Goal: Information Seeking & Learning: Understand process/instructions

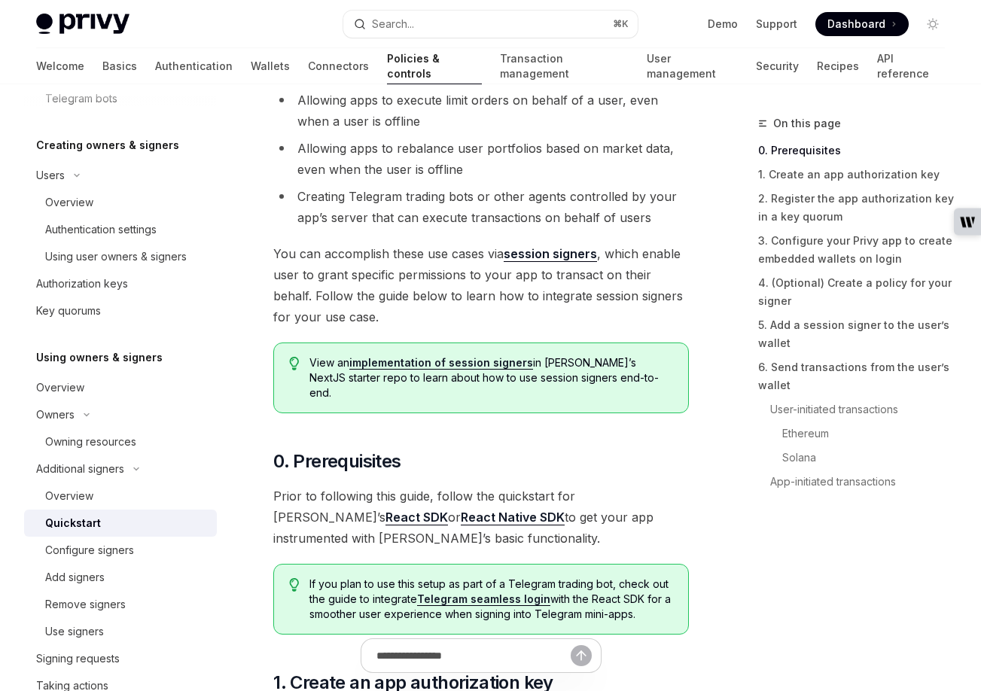
scroll to position [234, 0]
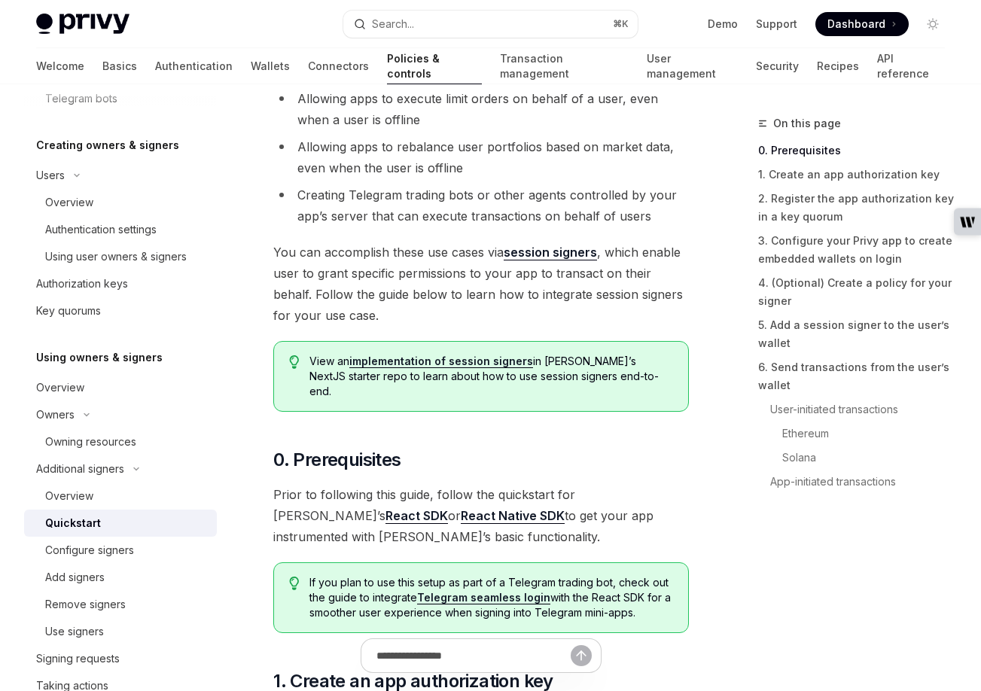
click at [453, 363] on link "implementation of session signers" at bounding box center [441, 362] width 184 height 14
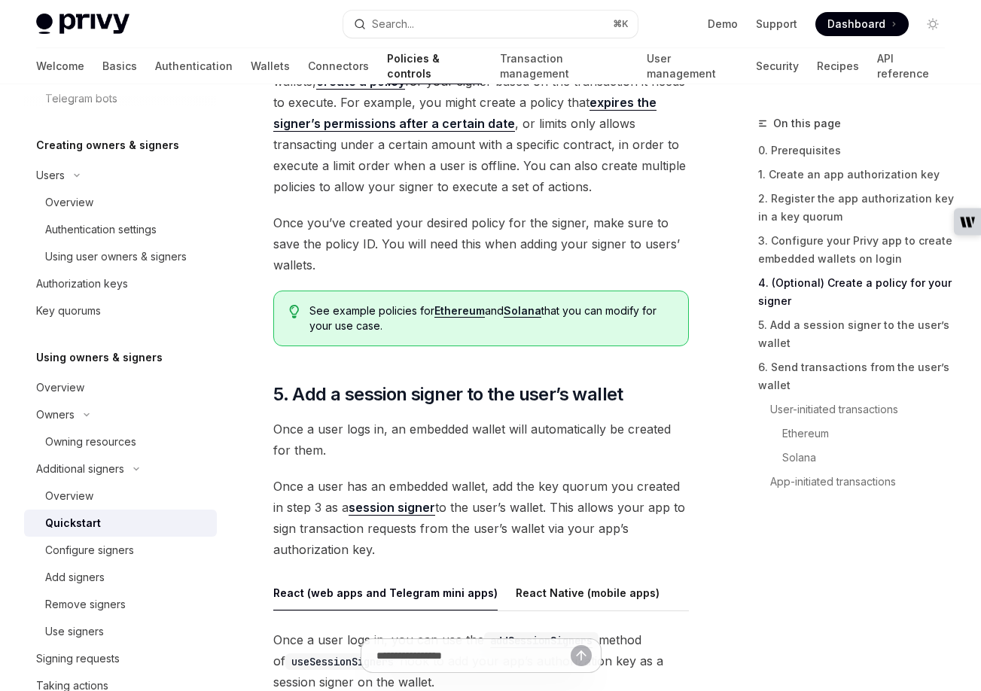
scroll to position [2430, 0]
click at [459, 305] on link "Ethereum" at bounding box center [460, 312] width 50 height 14
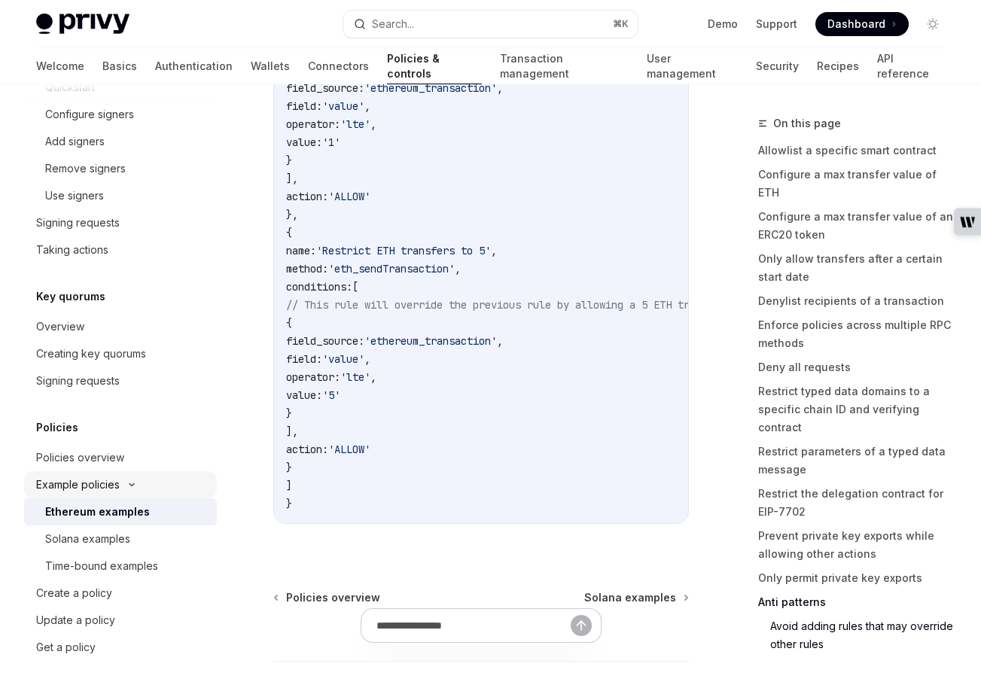
scroll to position [8714, 0]
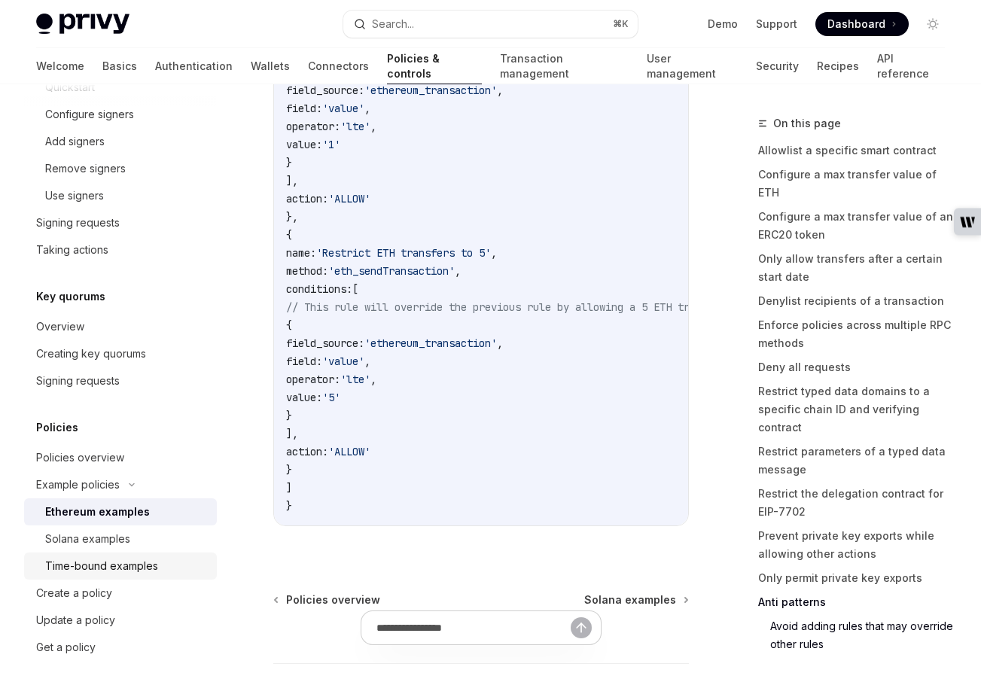
click at [107, 559] on div "Time-bound examples" at bounding box center [101, 566] width 113 height 18
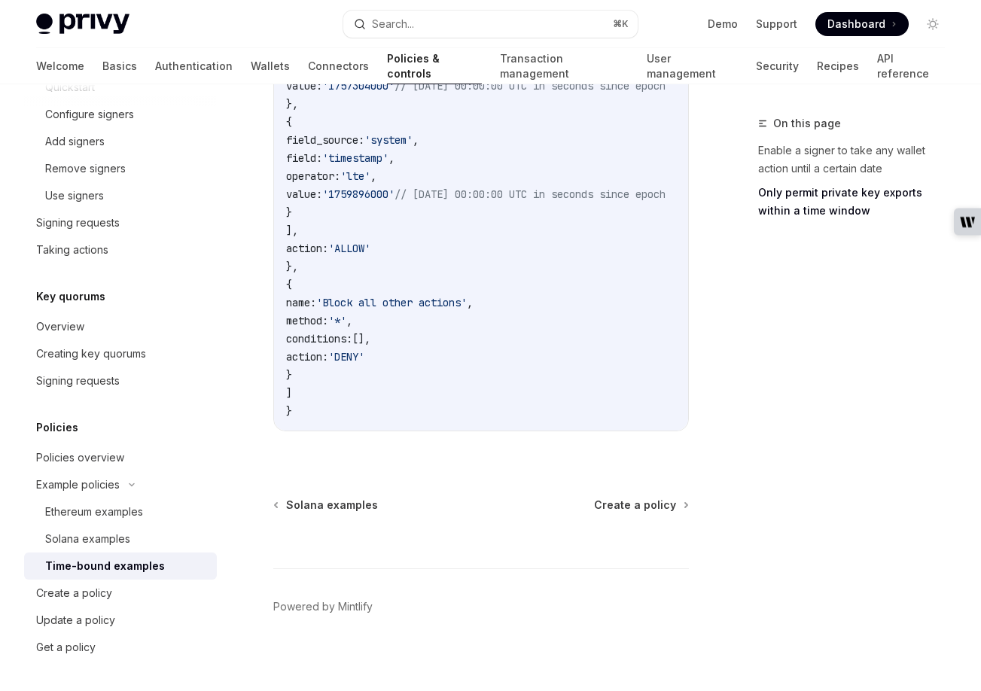
scroll to position [1010, 0]
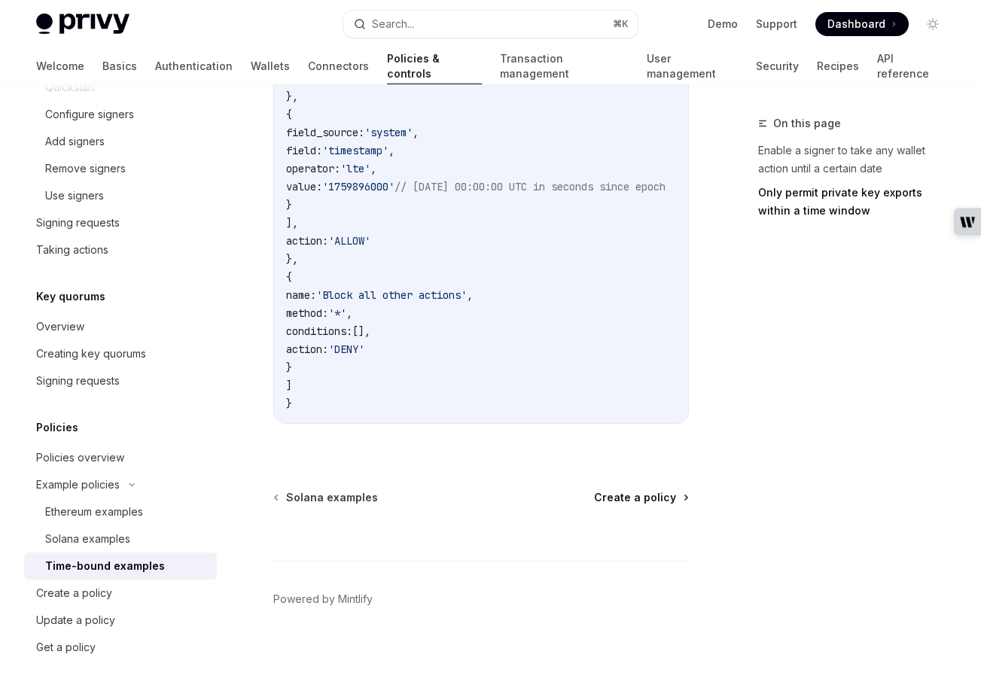
click at [634, 495] on span "Create a policy" at bounding box center [635, 497] width 82 height 15
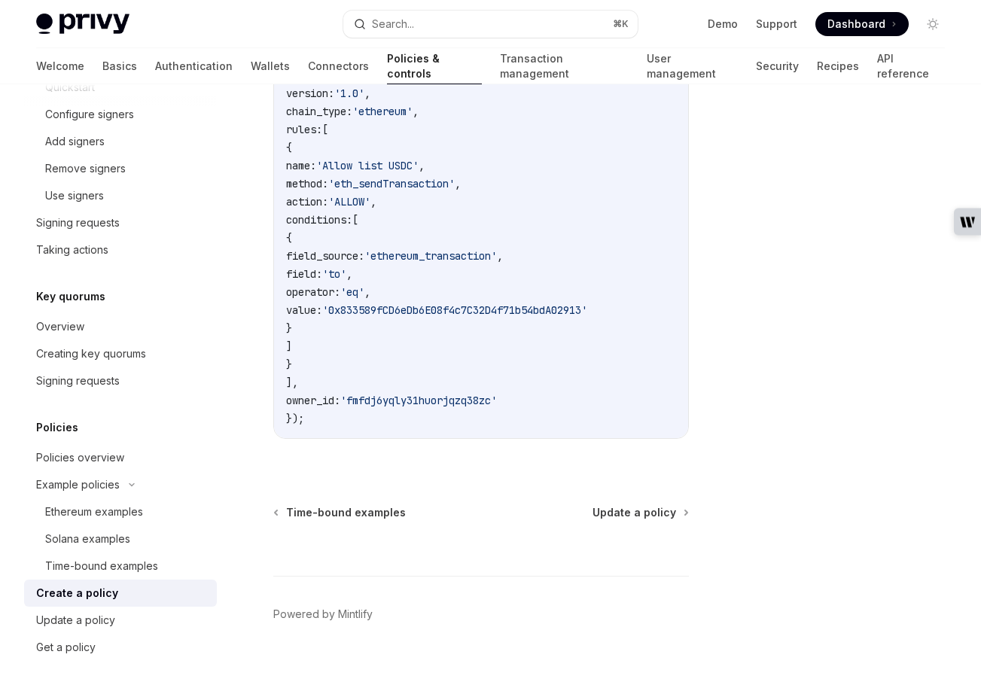
scroll to position [482, 0]
click at [632, 506] on span "Update a policy" at bounding box center [635, 513] width 84 height 15
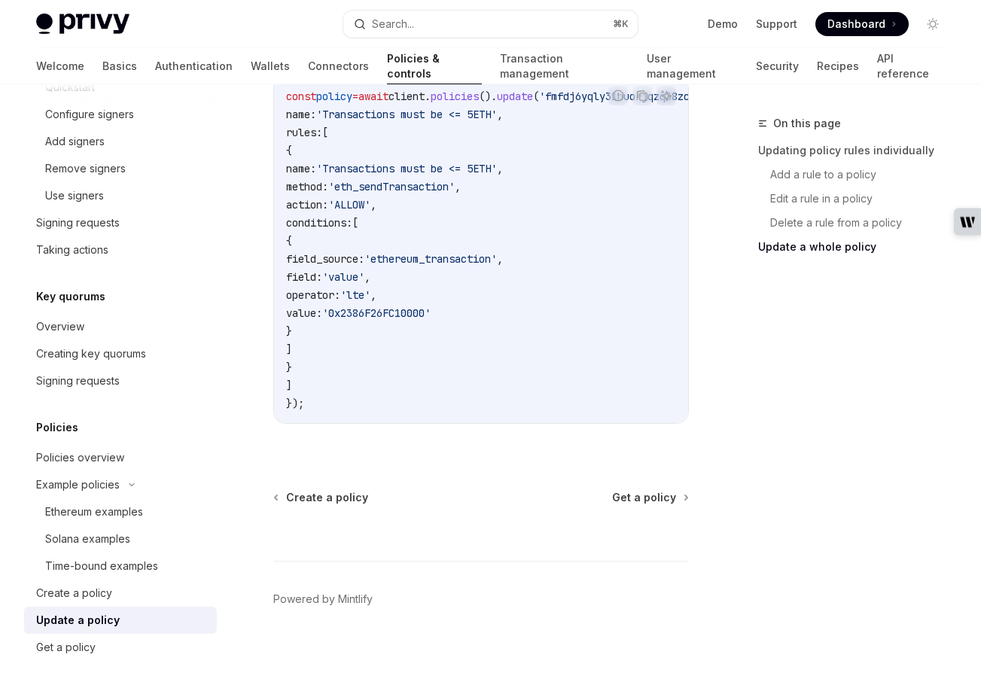
scroll to position [1814, 0]
click at [664, 499] on span "Get a policy" at bounding box center [644, 497] width 64 height 15
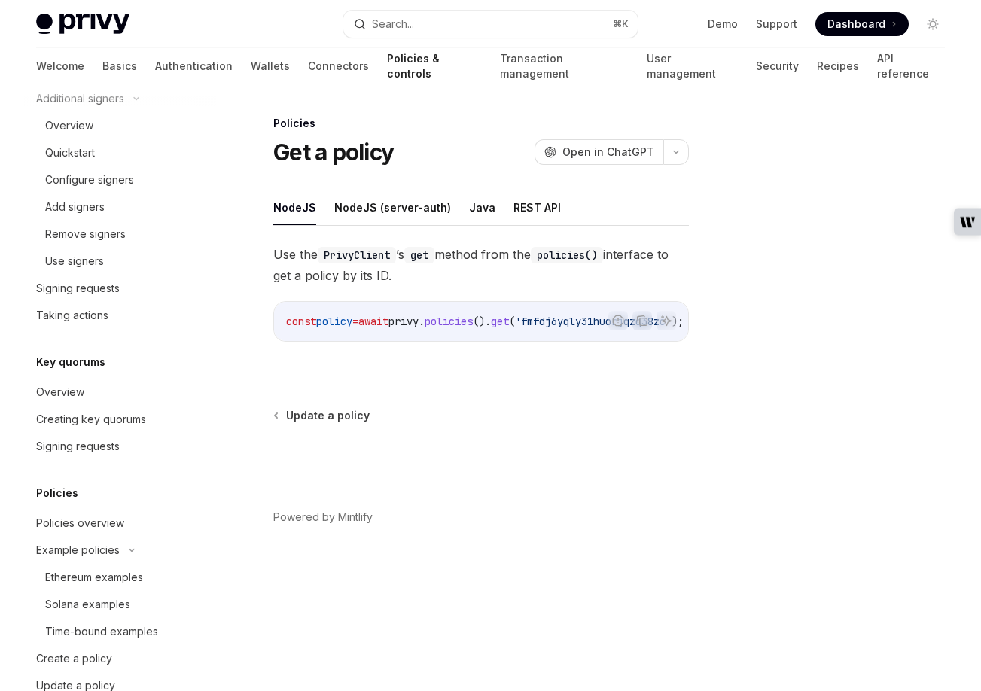
scroll to position [1030, 0]
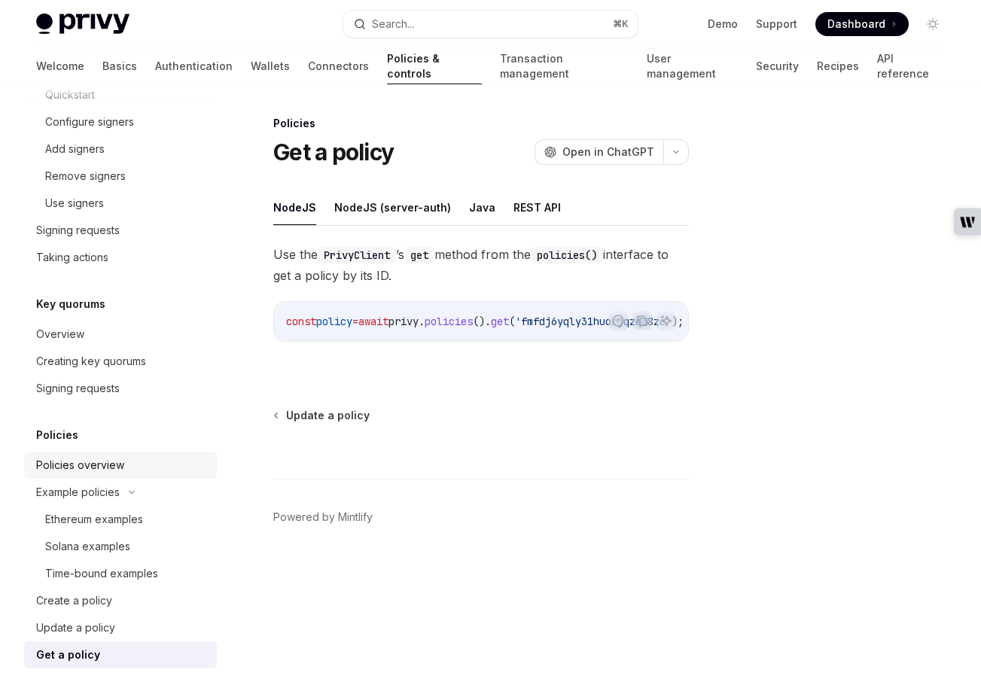
click at [87, 457] on div "Policies overview" at bounding box center [80, 465] width 88 height 18
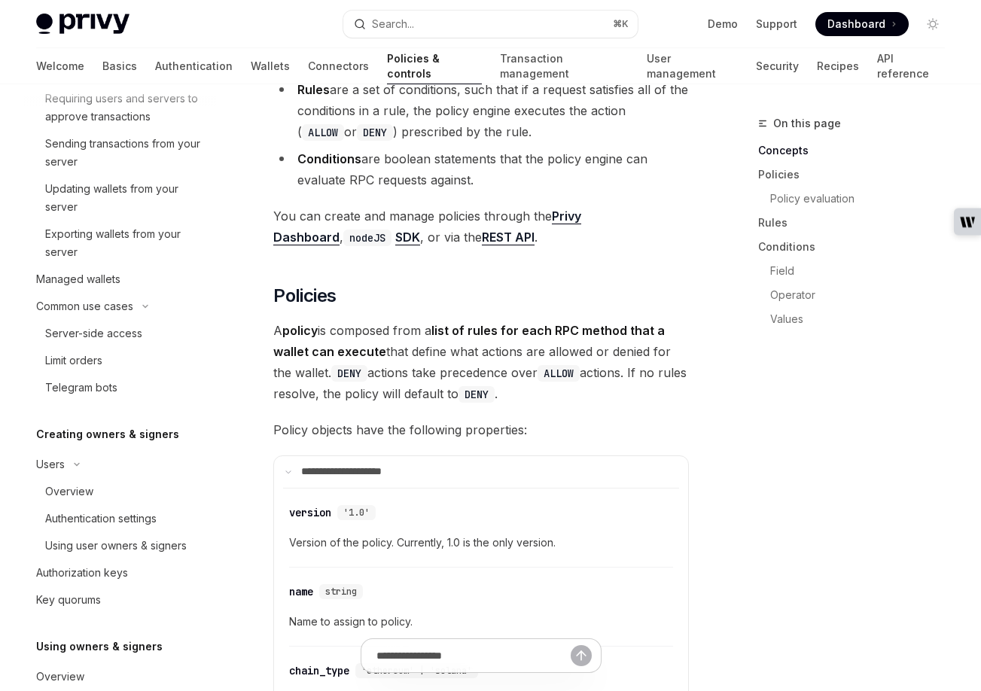
scroll to position [312, 0]
click at [500, 64] on link "Transaction management" at bounding box center [564, 66] width 129 height 36
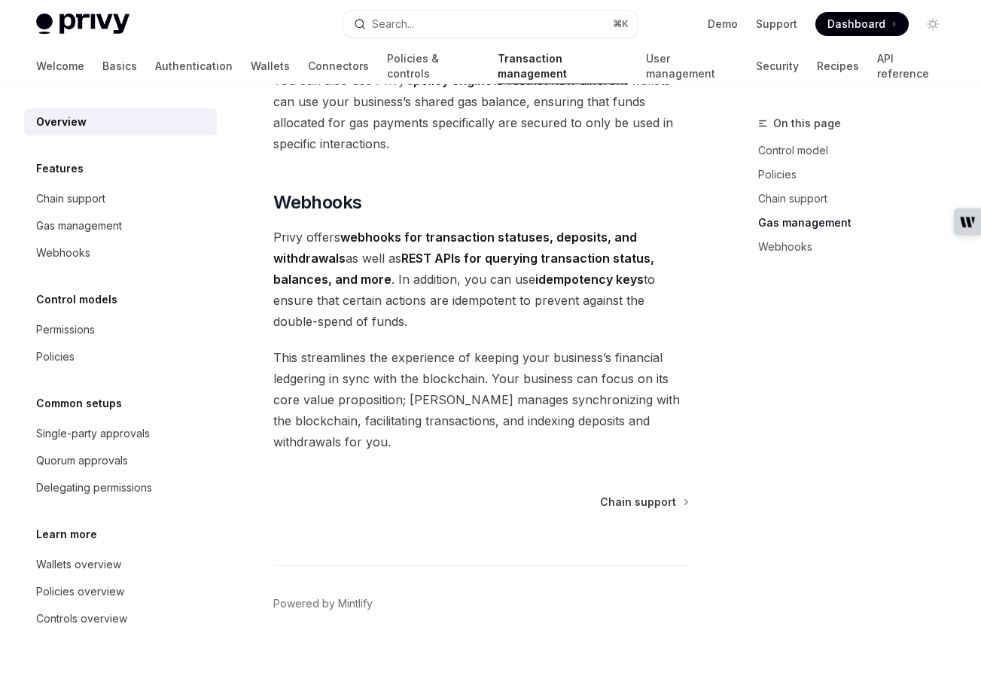
scroll to position [1620, 0]
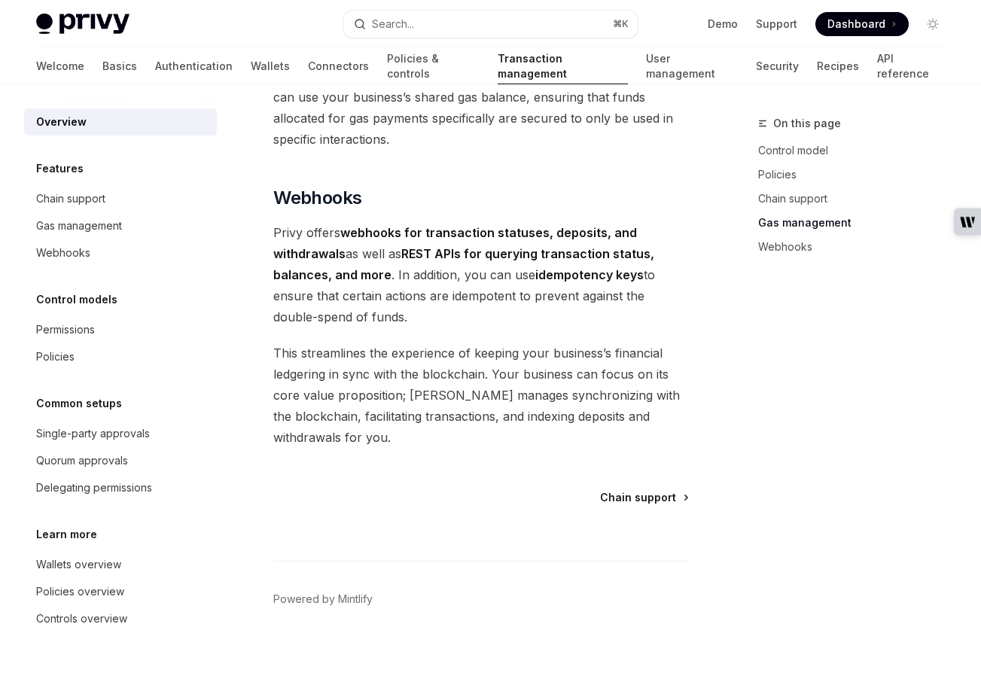
click at [639, 498] on span "Chain support" at bounding box center [638, 497] width 76 height 15
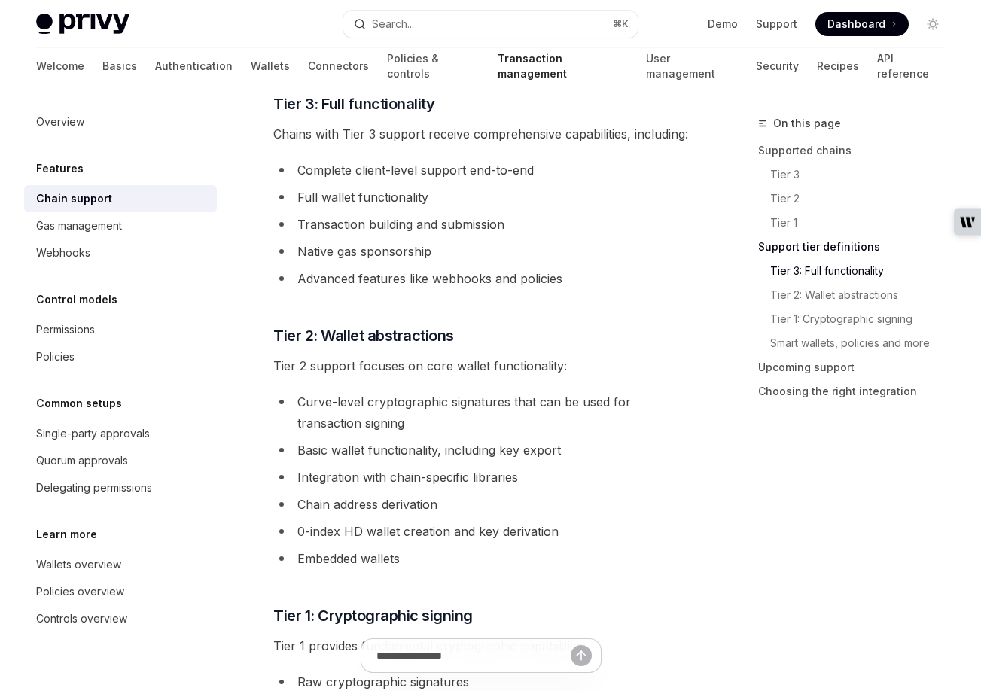
scroll to position [926, 0]
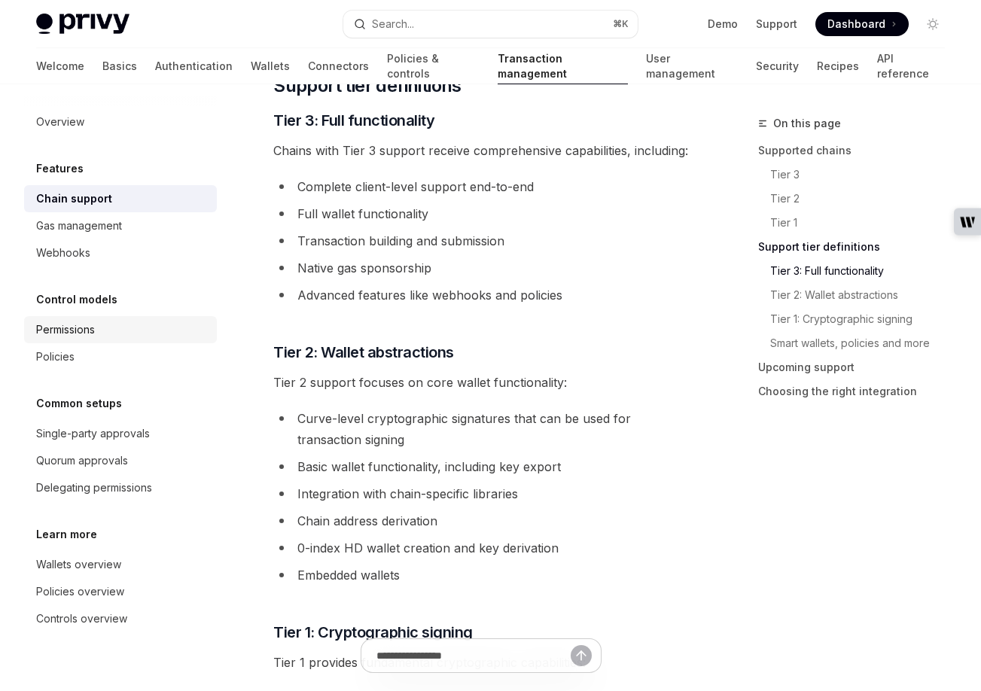
click at [69, 327] on div "Permissions" at bounding box center [65, 330] width 59 height 18
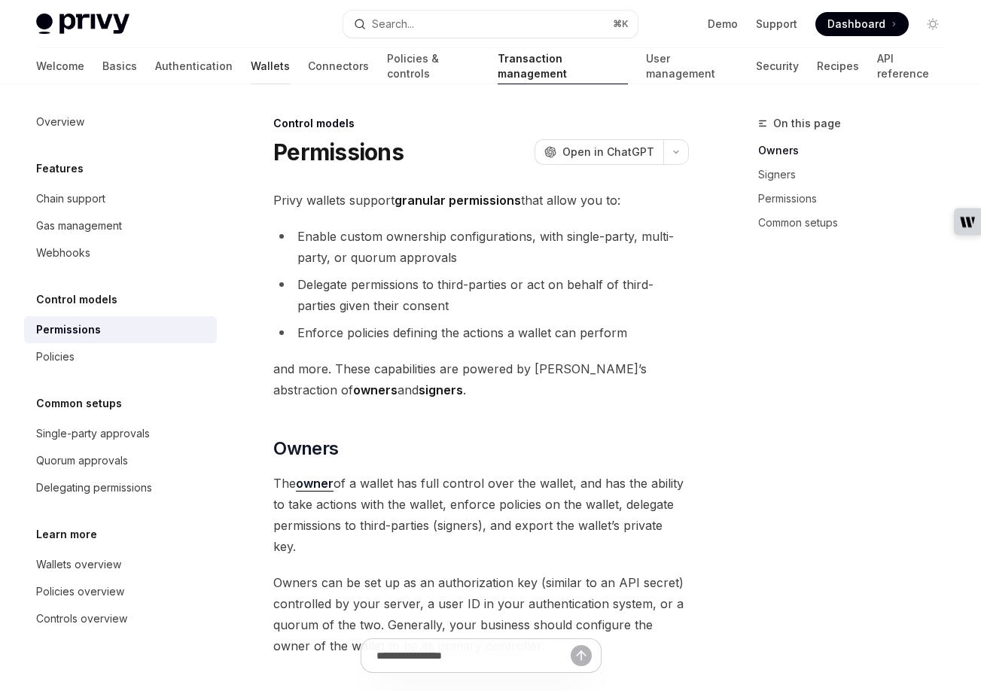
click at [251, 65] on link "Wallets" at bounding box center [270, 66] width 39 height 36
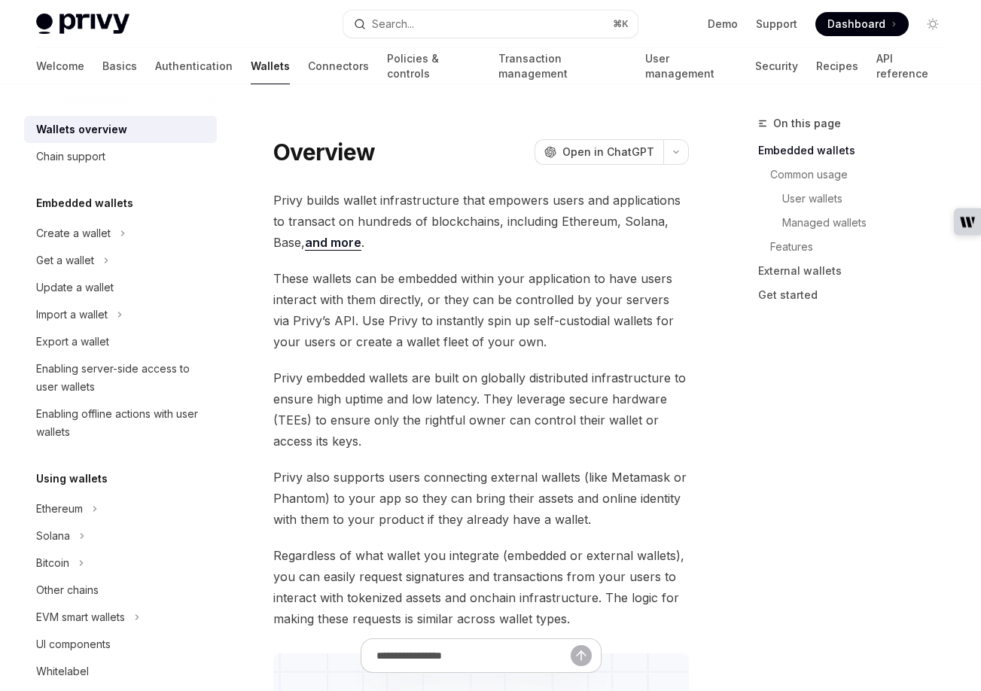
click at [450, 202] on span "Privy builds wallet infrastructure that empowers users and applications to tran…" at bounding box center [481, 221] width 416 height 63
click at [77, 163] on div "Chain support" at bounding box center [70, 157] width 69 height 18
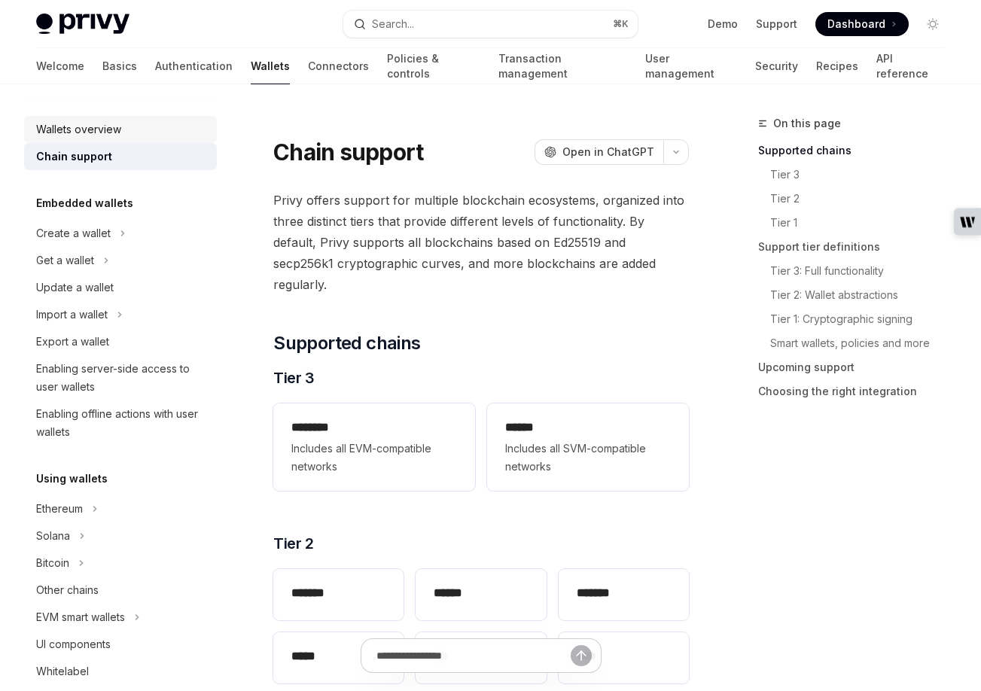
click at [75, 134] on div "Wallets overview" at bounding box center [78, 130] width 85 height 18
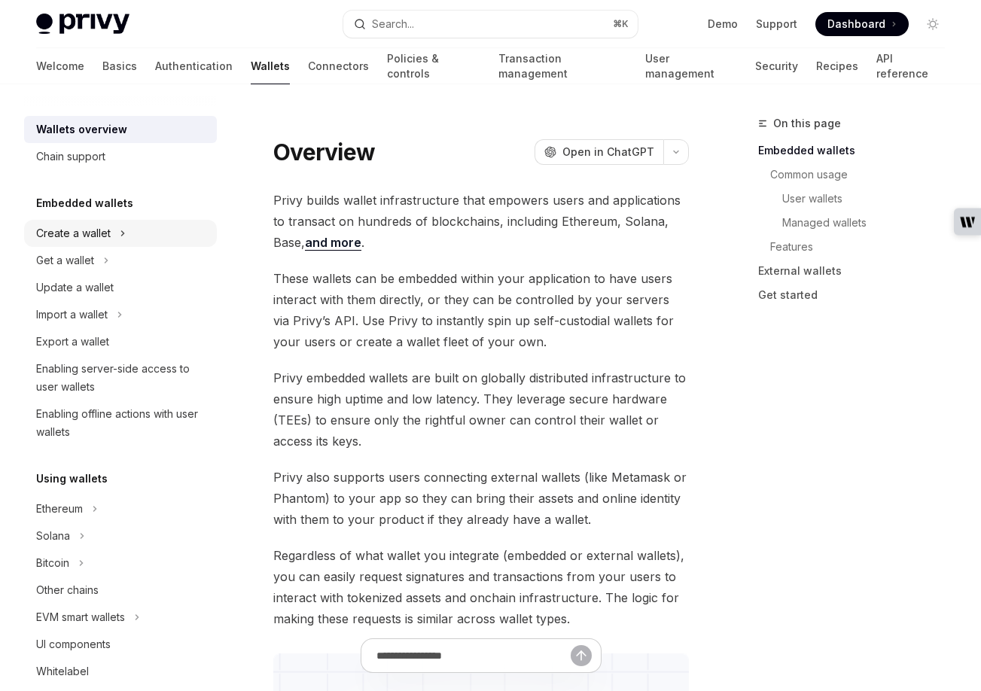
click at [79, 236] on div "Create a wallet" at bounding box center [73, 233] width 75 height 18
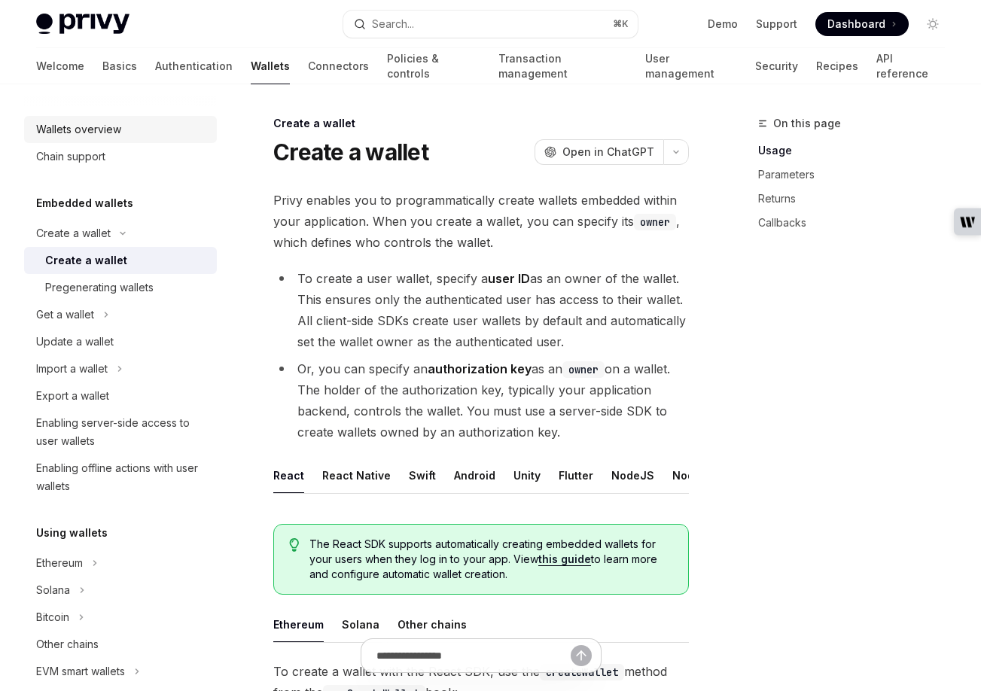
click at [79, 125] on div "Wallets overview" at bounding box center [78, 130] width 85 height 18
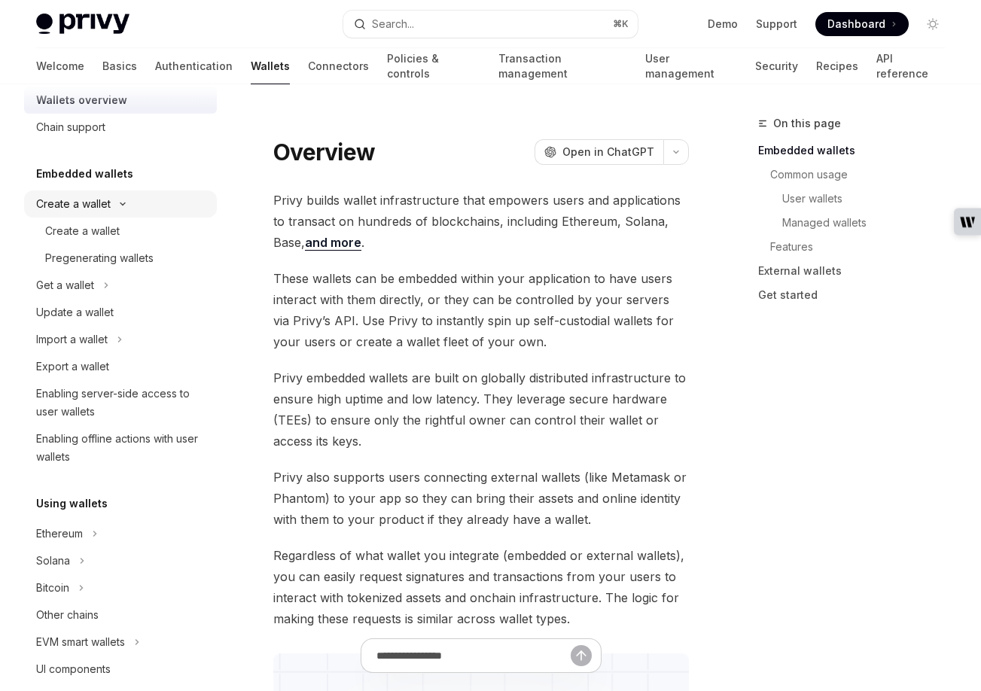
scroll to position [31, 0]
click at [75, 192] on div "Create a wallet" at bounding box center [120, 202] width 193 height 27
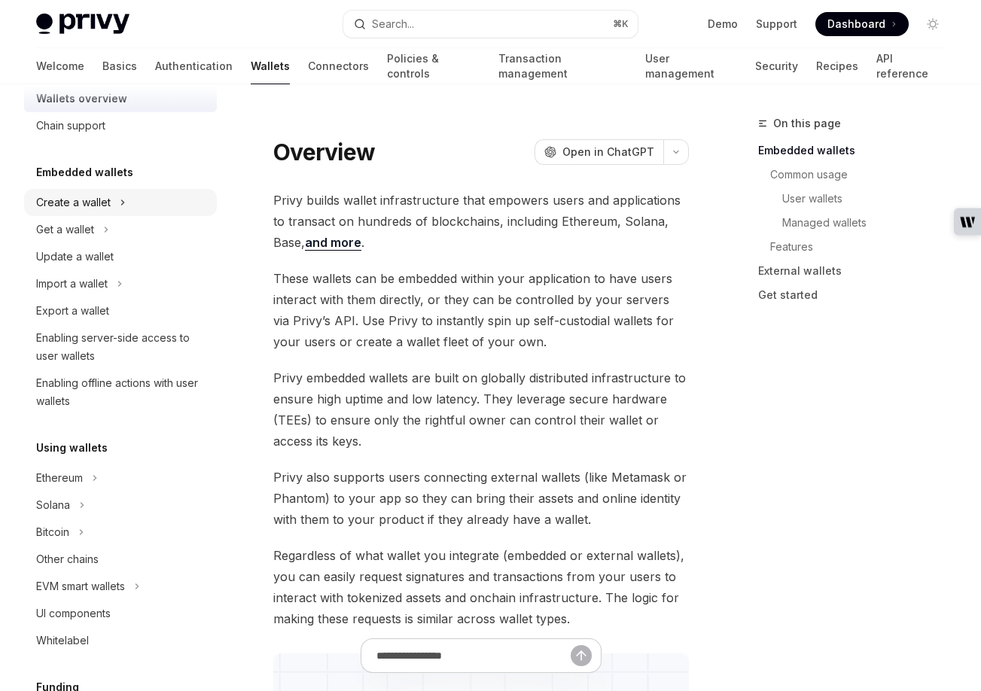
click at [99, 199] on div "Create a wallet" at bounding box center [73, 203] width 75 height 18
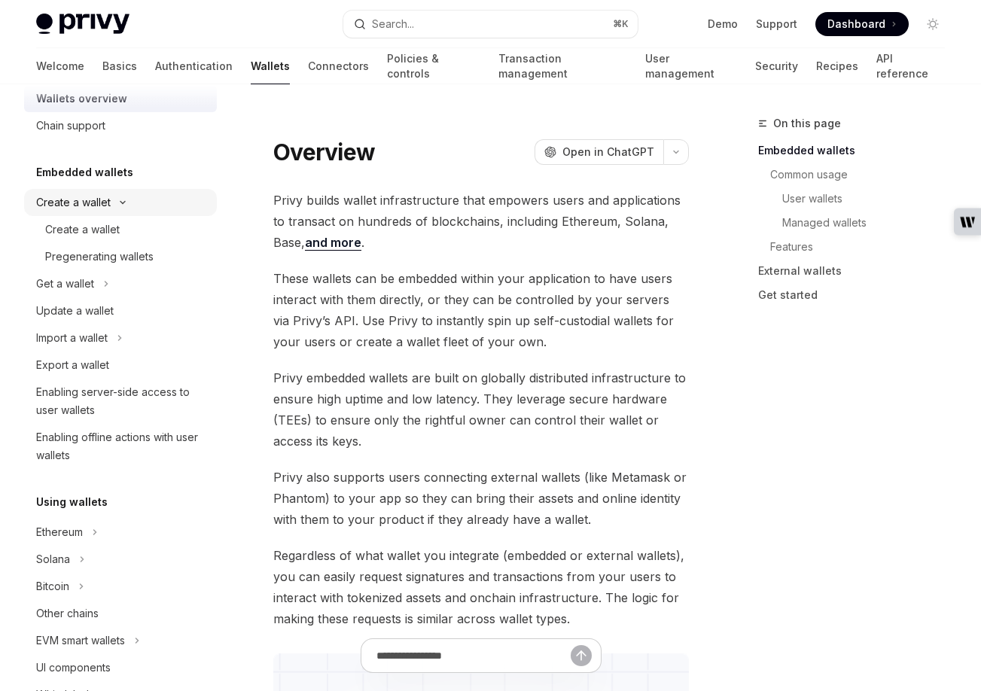
type textarea "*"
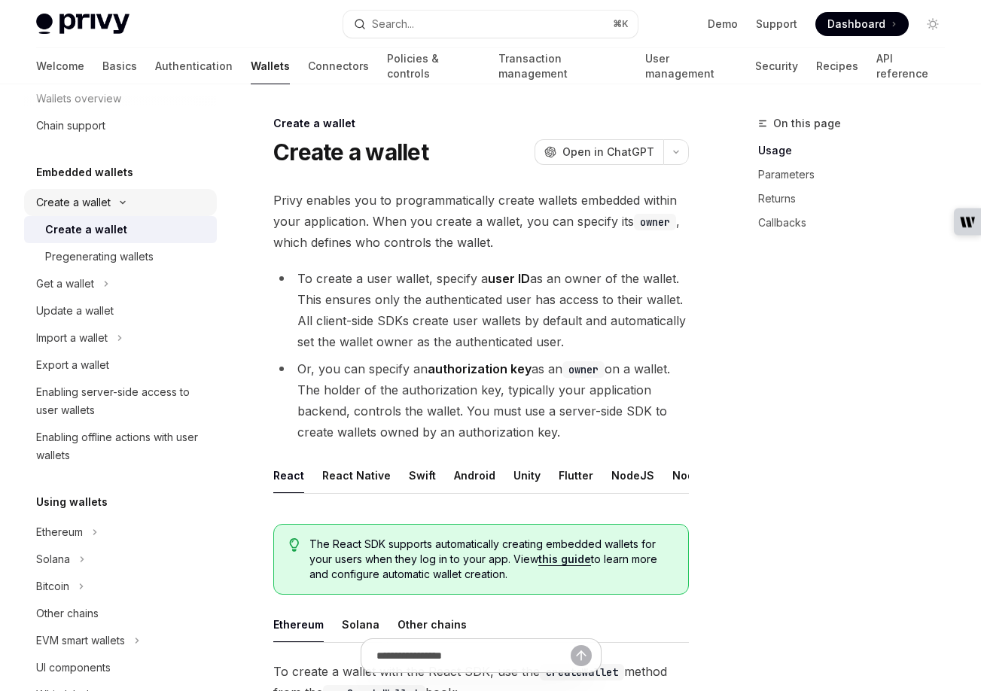
click at [86, 205] on div "Create a wallet" at bounding box center [73, 203] width 75 height 18
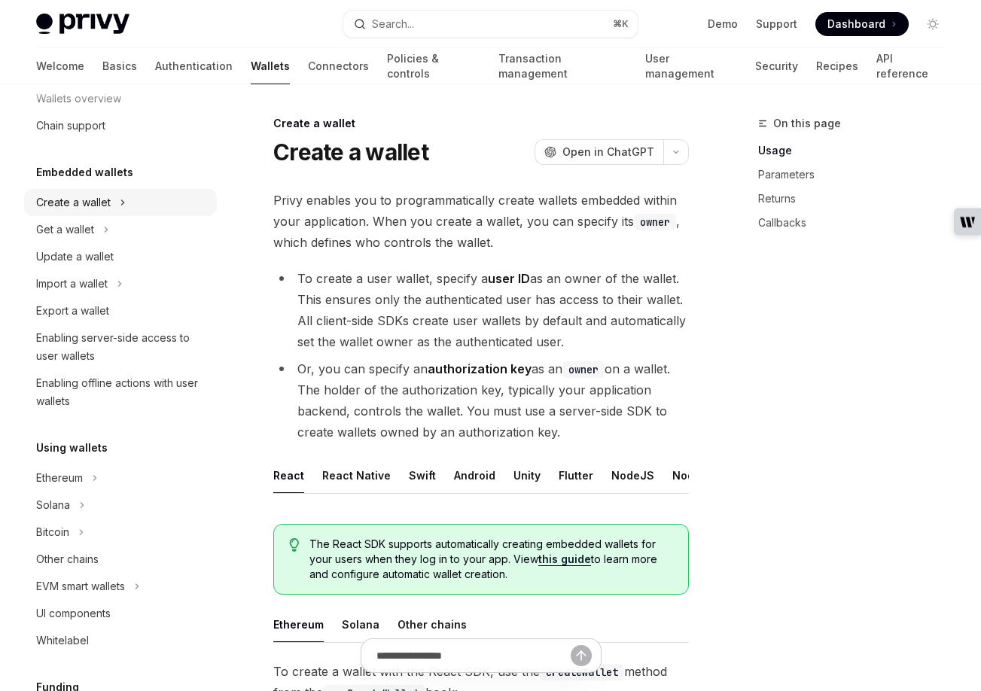
click at [85, 202] on div "Create a wallet" at bounding box center [73, 203] width 75 height 18
